Goal: Task Accomplishment & Management: Manage account settings

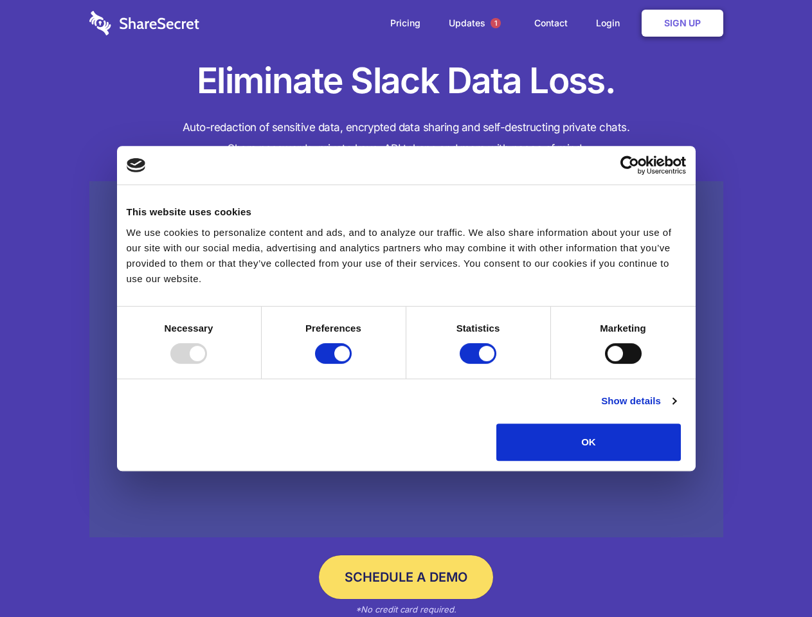
click at [207, 364] on div at bounding box center [188, 353] width 37 height 21
click at [352, 364] on input "Preferences" at bounding box center [333, 353] width 37 height 21
checkbox input "false"
click at [480, 364] on input "Statistics" at bounding box center [478, 353] width 37 height 21
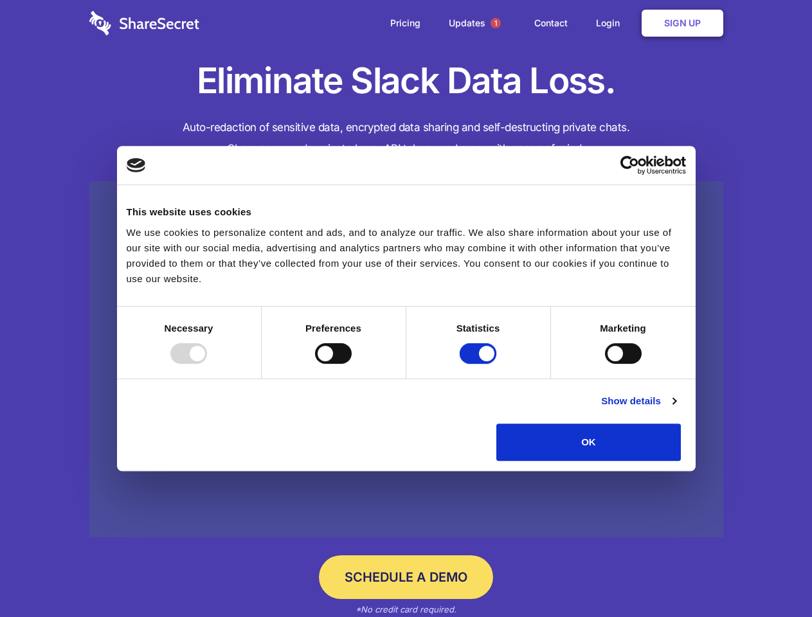
checkbox input "false"
click at [605, 364] on input "Marketing" at bounding box center [623, 353] width 37 height 21
checkbox input "true"
click at [676, 409] on link "Show details" at bounding box center [638, 401] width 75 height 15
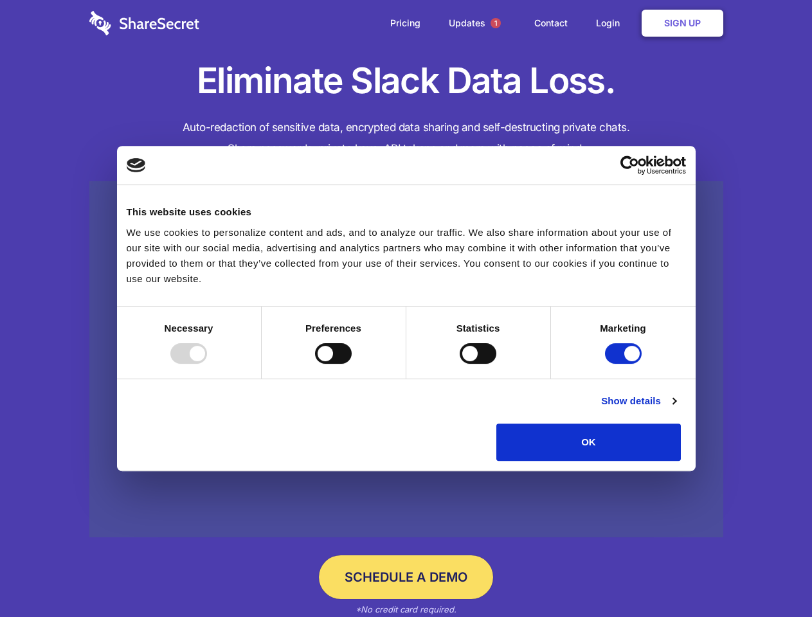
click at [0, 0] on li "Necessary 7 Necessary cookies help make a website usable by enabling basic func…" at bounding box center [0, 0] width 0 height 0
